Goal: Use online tool/utility

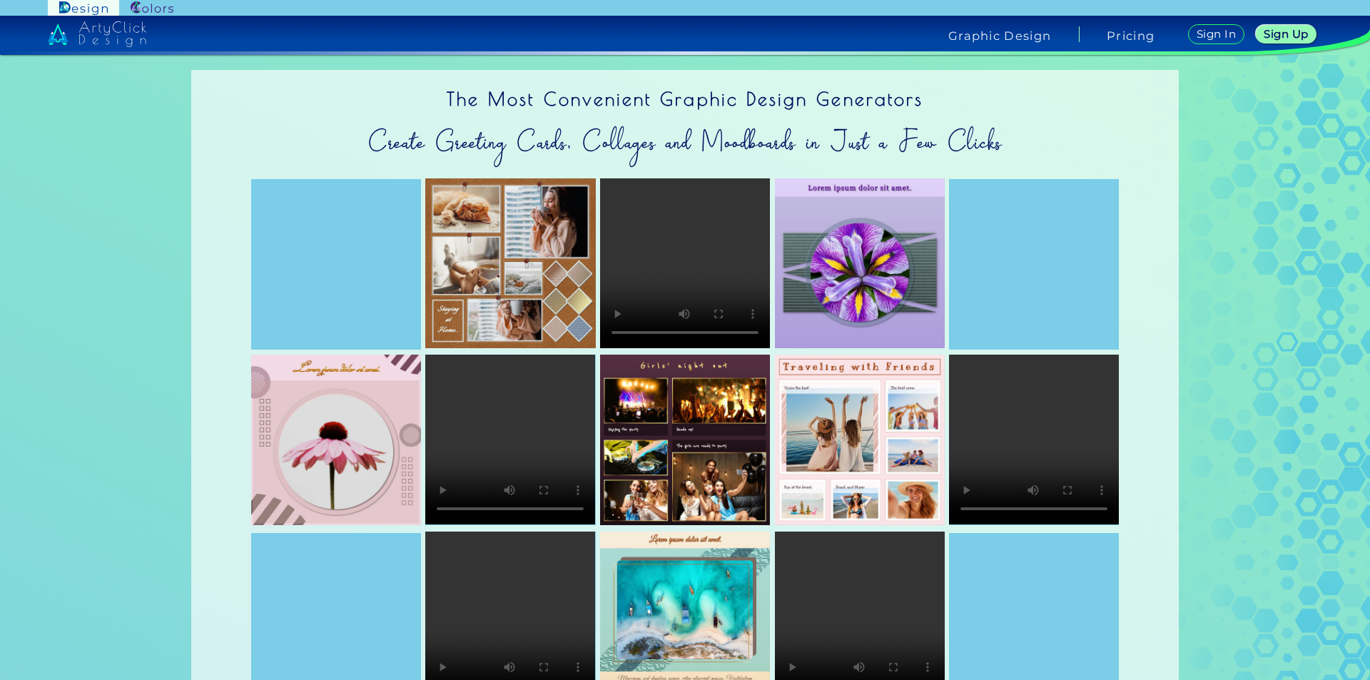
click at [1001, 412] on video at bounding box center [1034, 440] width 170 height 170
click at [1047, 263] on div at bounding box center [1034, 264] width 170 height 170
click at [155, 8] on img at bounding box center [152, 8] width 43 height 14
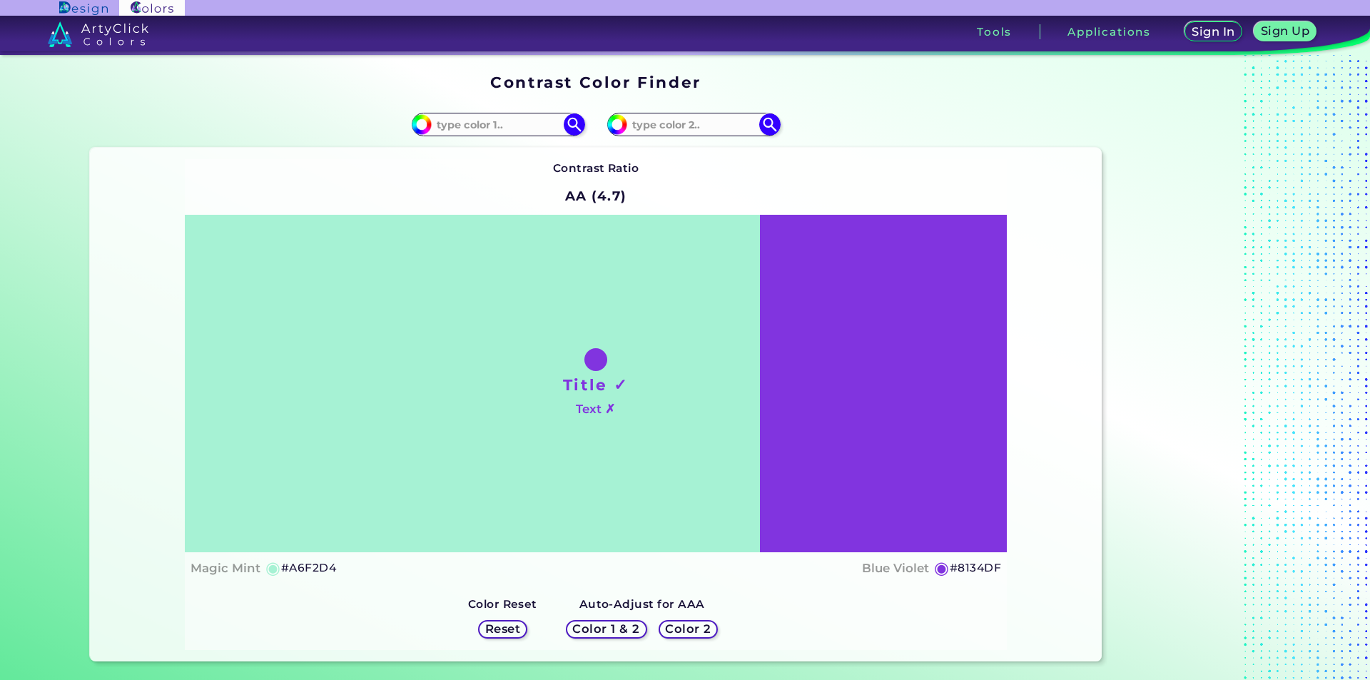
click at [635, 444] on div "Title ✓ Text ✗" at bounding box center [596, 383] width 822 height 337
drag, startPoint x: 494, startPoint y: 398, endPoint x: 508, endPoint y: 506, distance: 109.4
click at [508, 506] on div "Title ✓ Text ✗" at bounding box center [596, 383] width 822 height 337
click at [517, 120] on input at bounding box center [498, 124] width 133 height 19
type input "s"
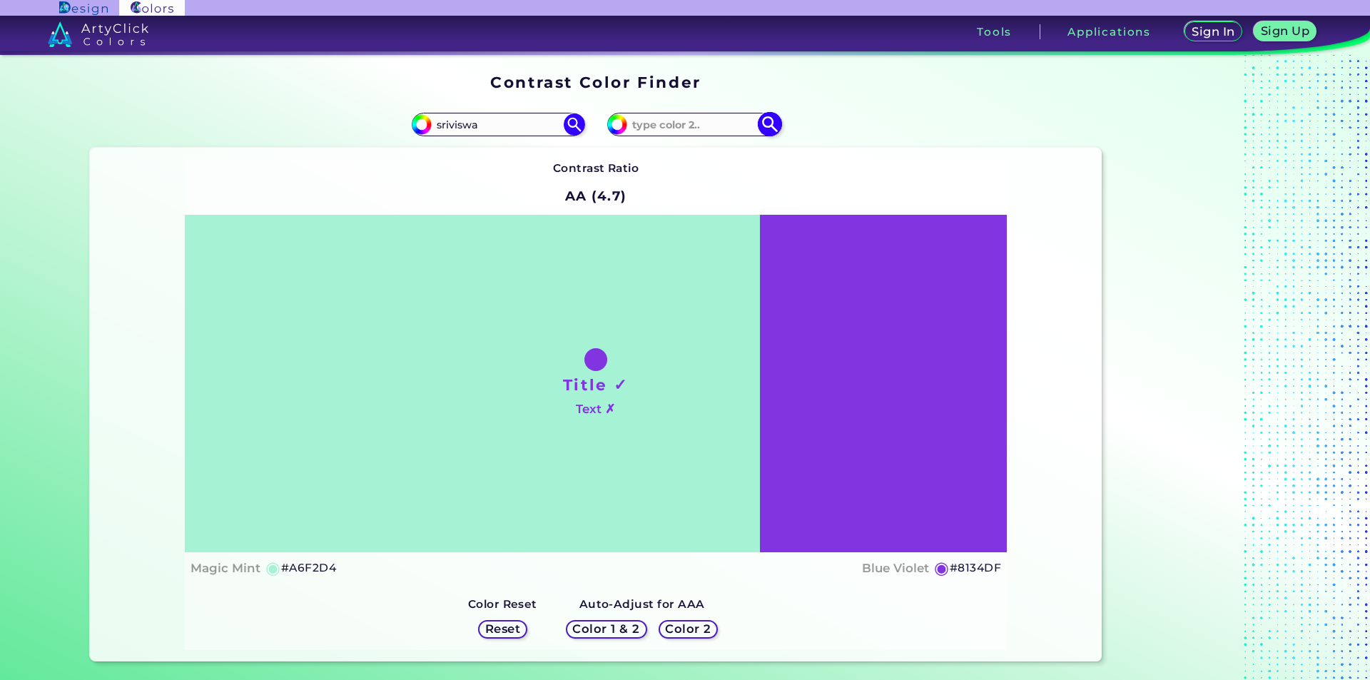
click at [694, 122] on input at bounding box center [693, 124] width 133 height 19
click at [597, 391] on h1 "Title ✓" at bounding box center [596, 384] width 66 height 21
drag, startPoint x: 597, startPoint y: 382, endPoint x: 512, endPoint y: 391, distance: 85.4
click at [512, 391] on div "Title ✓ Text ✗" at bounding box center [596, 383] width 822 height 337
click at [680, 433] on div "Title ✓ Text ✗" at bounding box center [596, 383] width 822 height 337
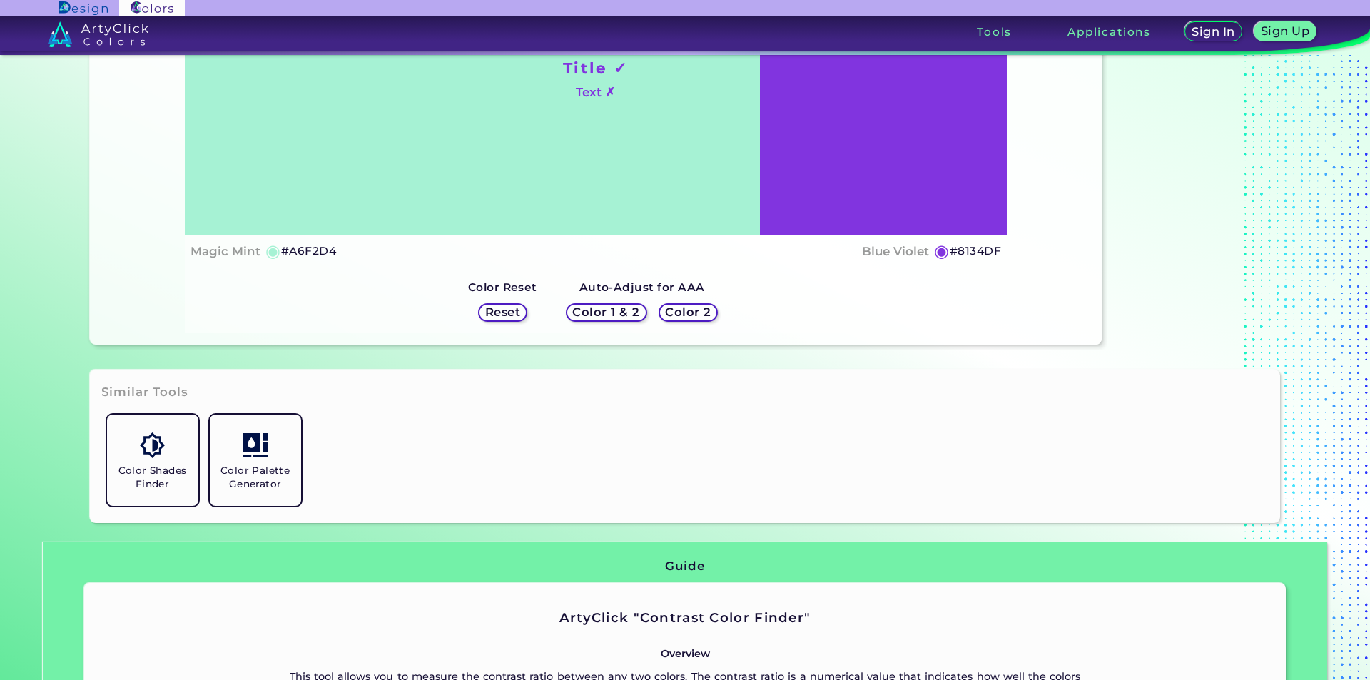
scroll to position [357, 0]
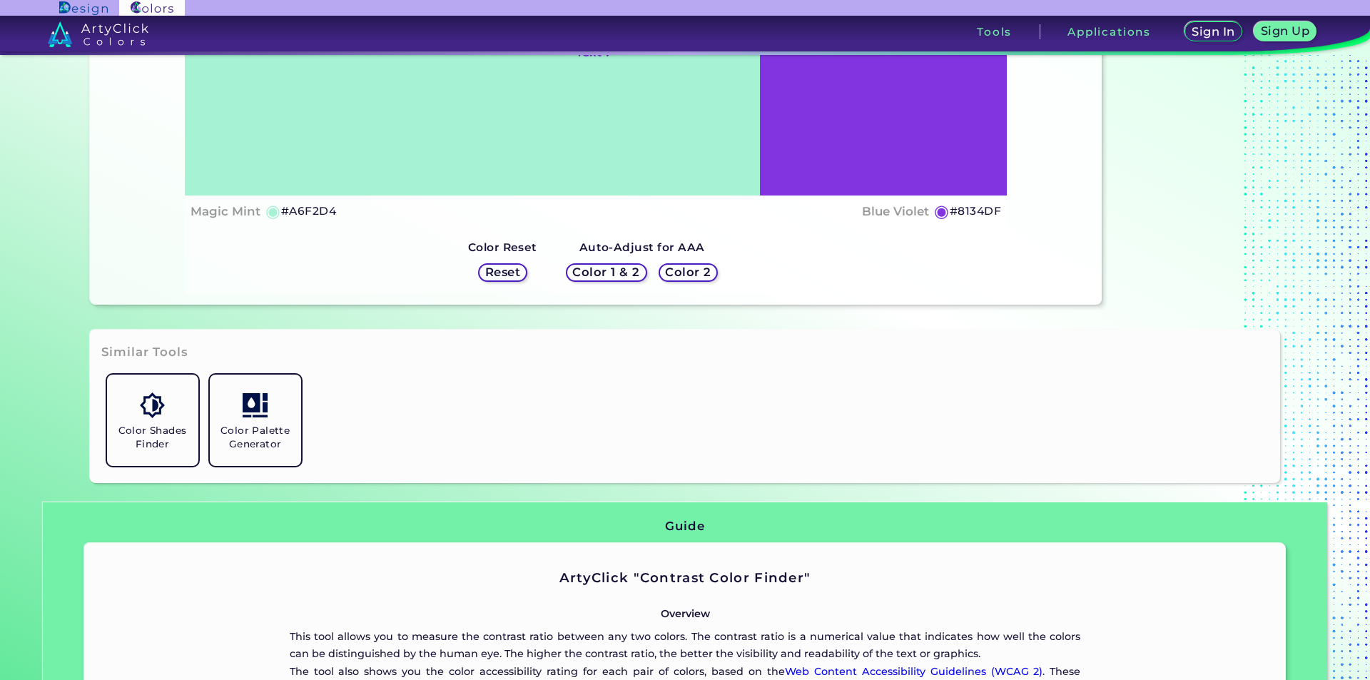
click at [501, 267] on h5 "Reset" at bounding box center [502, 272] width 36 height 12
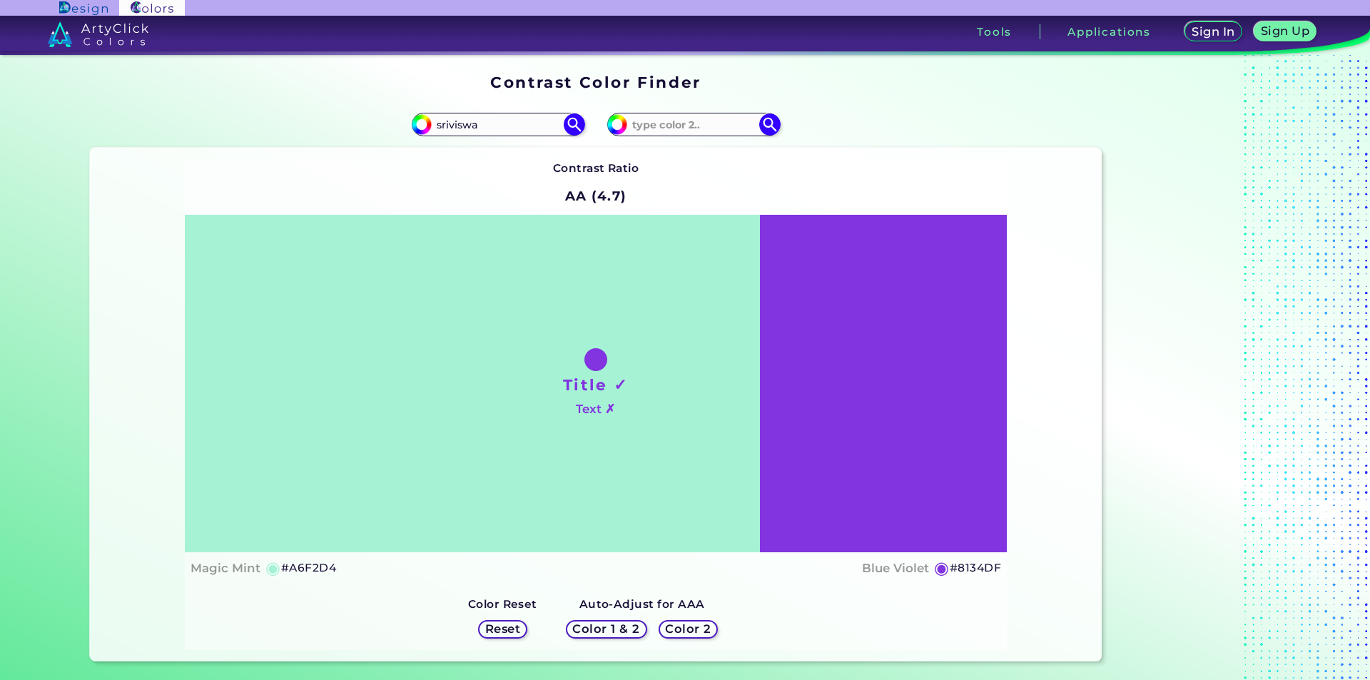
click at [621, 624] on h5 "Color 1 & 2" at bounding box center [606, 628] width 67 height 11
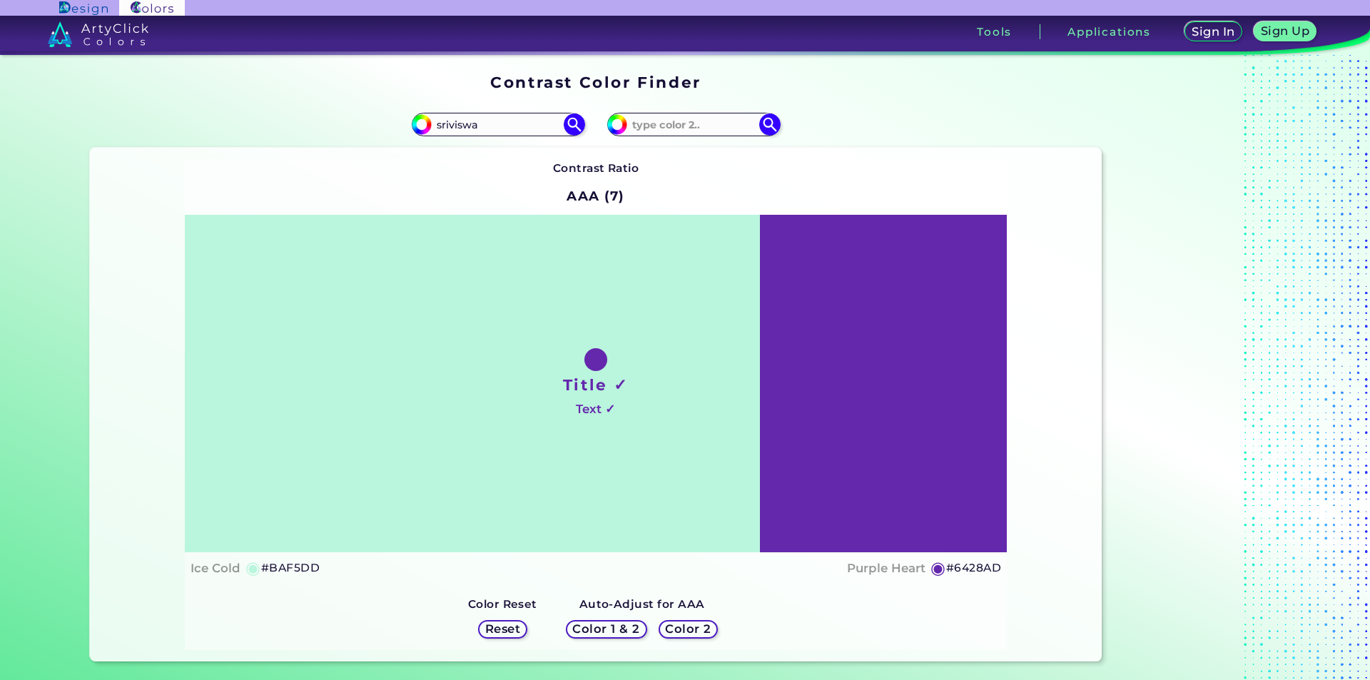
click at [674, 630] on h5 "Color 2" at bounding box center [687, 628] width 41 height 11
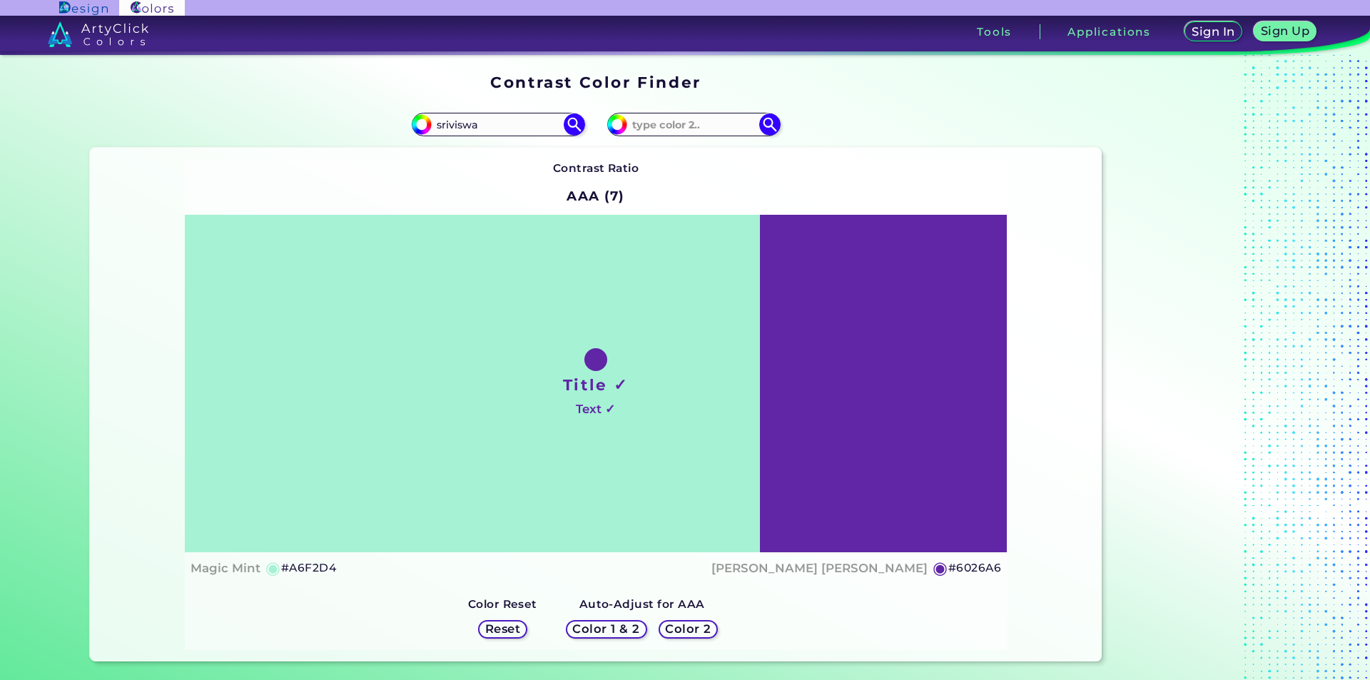
click at [611, 630] on h5 "Color 1 & 2" at bounding box center [606, 628] width 67 height 11
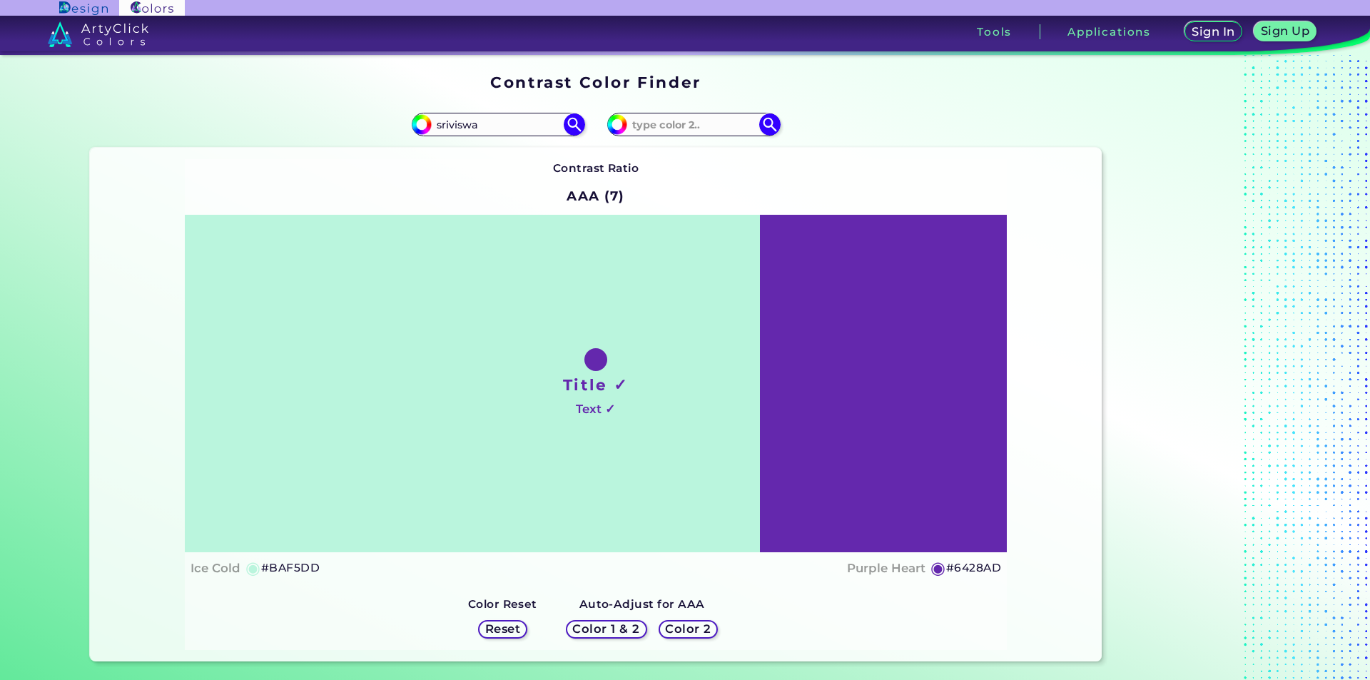
click at [467, 495] on div "Title ✓ Text ✓" at bounding box center [596, 383] width 822 height 337
drag, startPoint x: 496, startPoint y: 128, endPoint x: 392, endPoint y: 127, distance: 104.1
click at [392, 127] on div "#a6f2d4 sriviswa" at bounding box center [343, 125] width 506 height 46
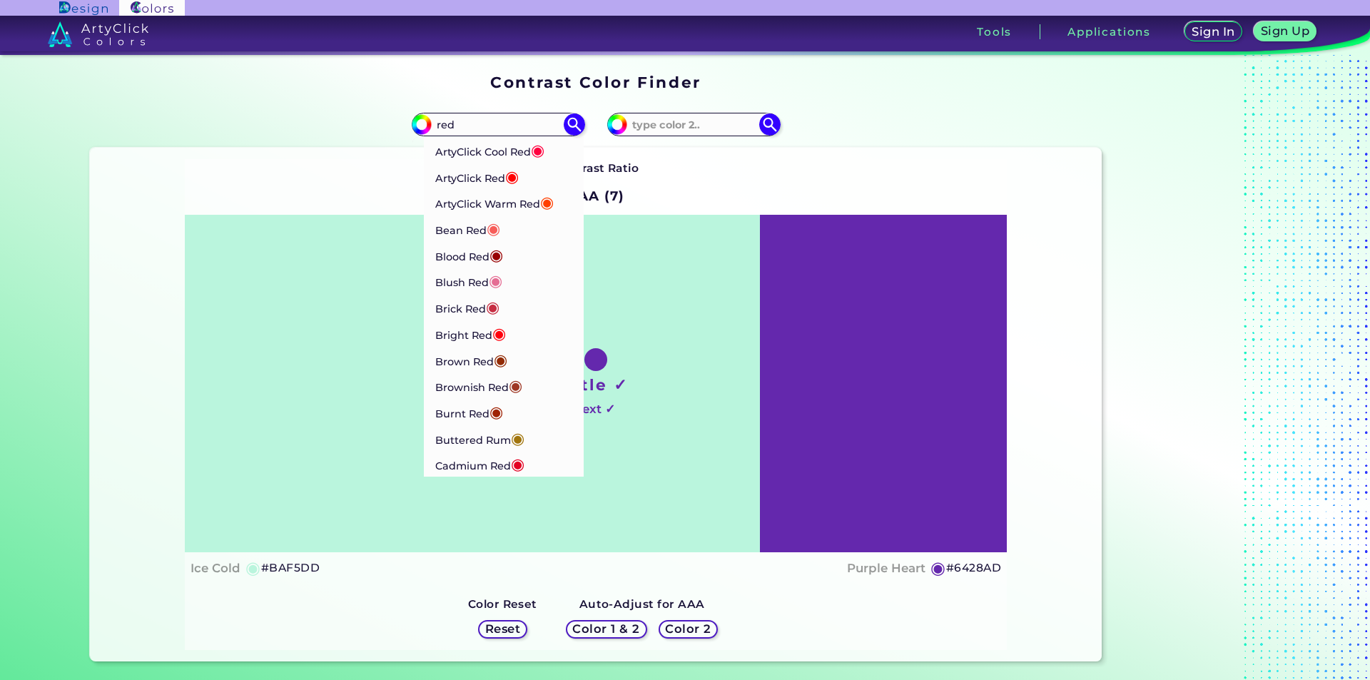
type input "red"
click at [73, 9] on img at bounding box center [83, 8] width 48 height 14
